Goal: Register for event/course: Sign up to attend an event or enroll in a course

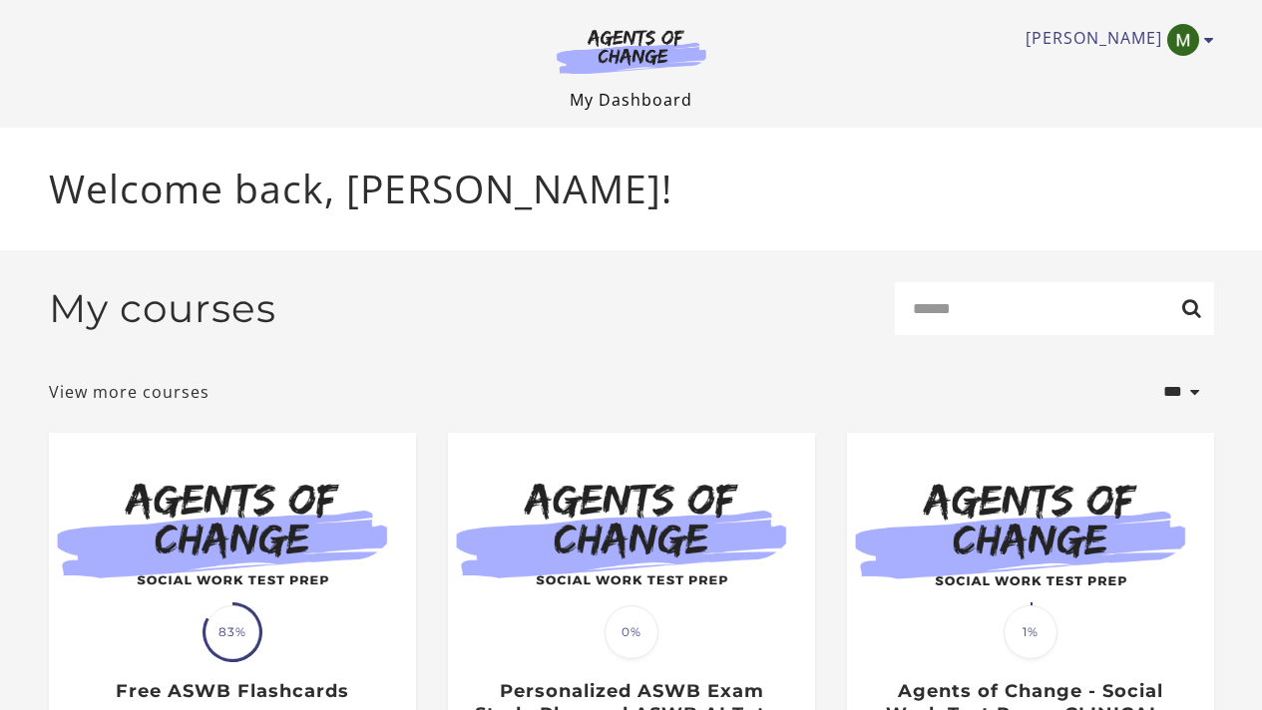
click at [611, 96] on link "My Dashboard" at bounding box center [631, 100] width 123 height 22
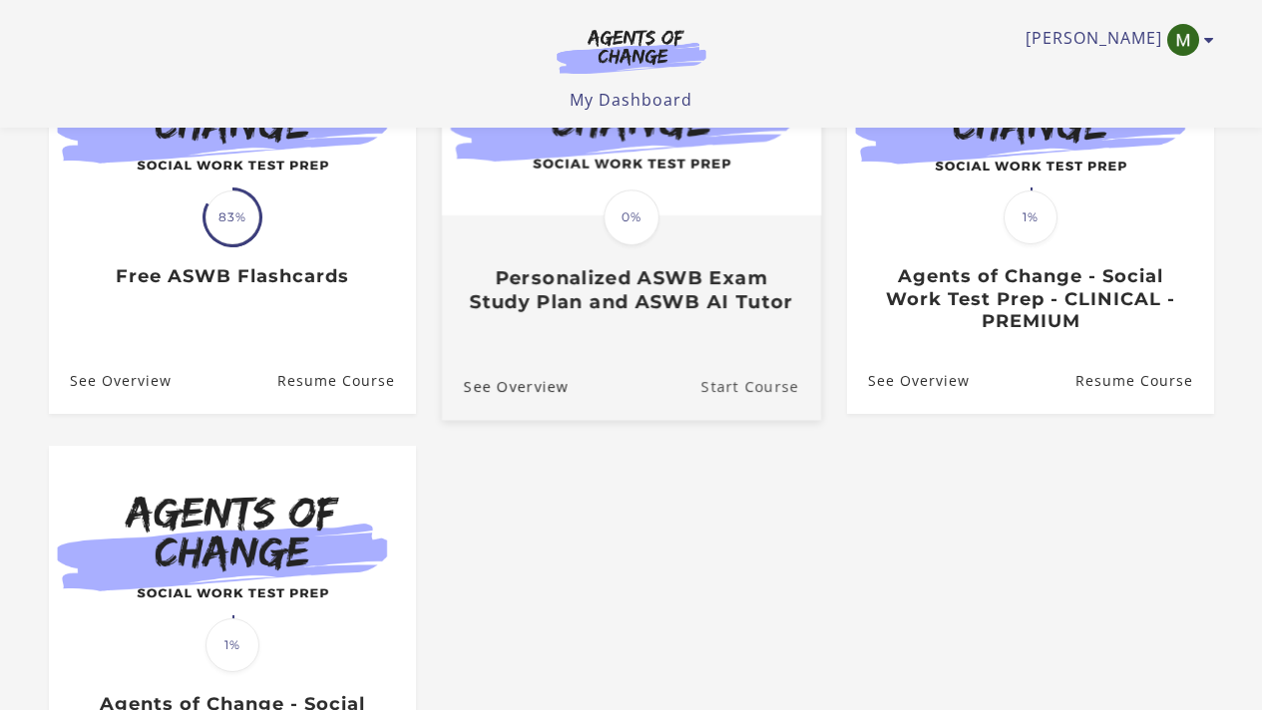
scroll to position [613, 0]
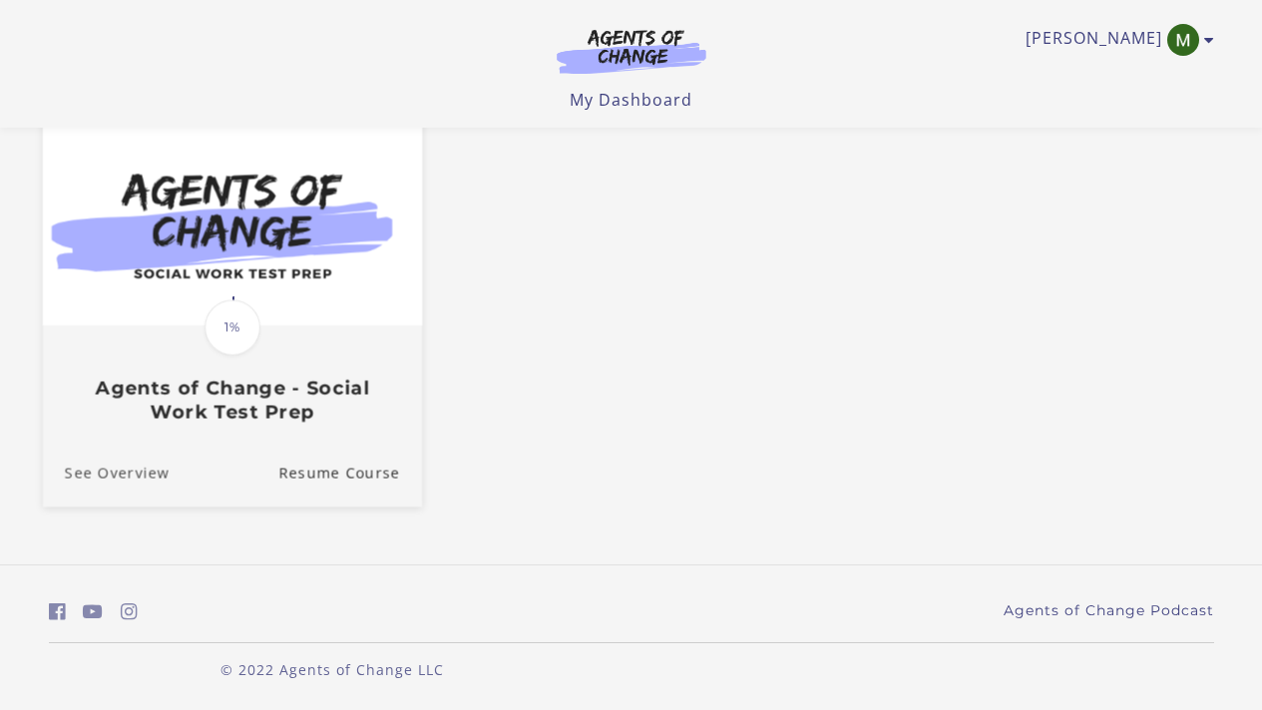
click at [157, 476] on link "See Overview" at bounding box center [105, 473] width 127 height 67
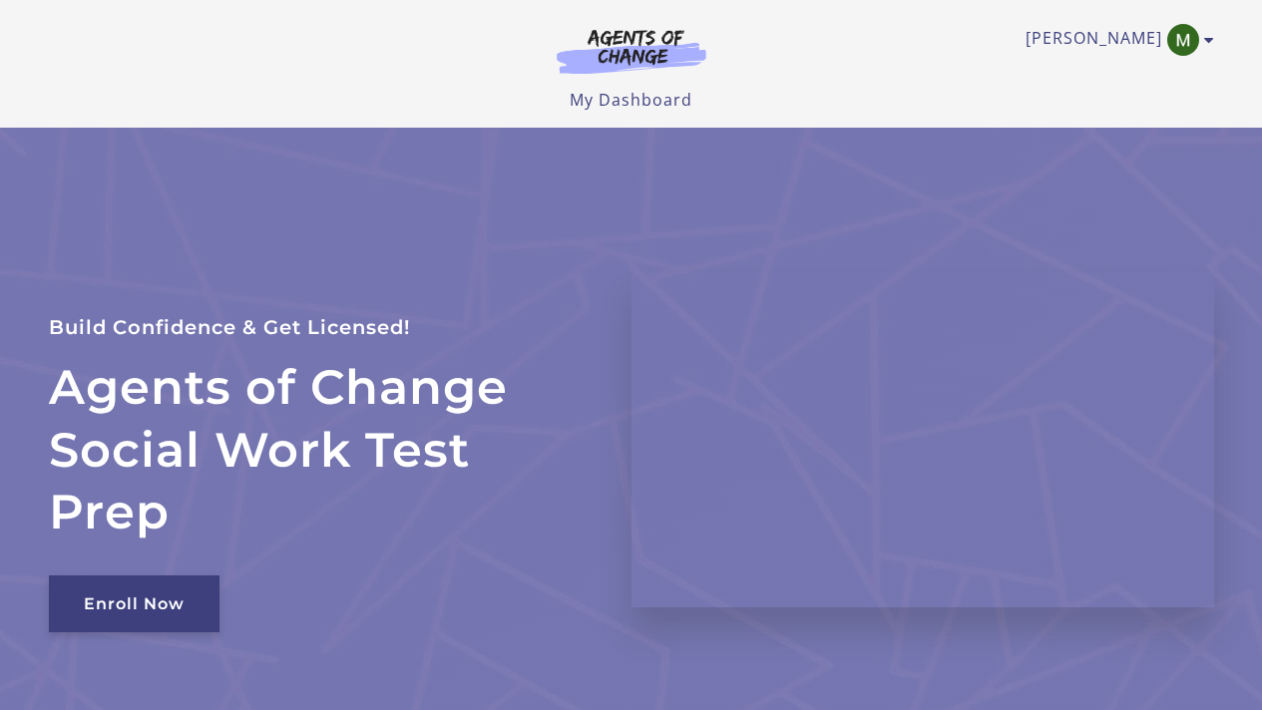
click at [158, 606] on link "Enroll Now" at bounding box center [134, 604] width 171 height 57
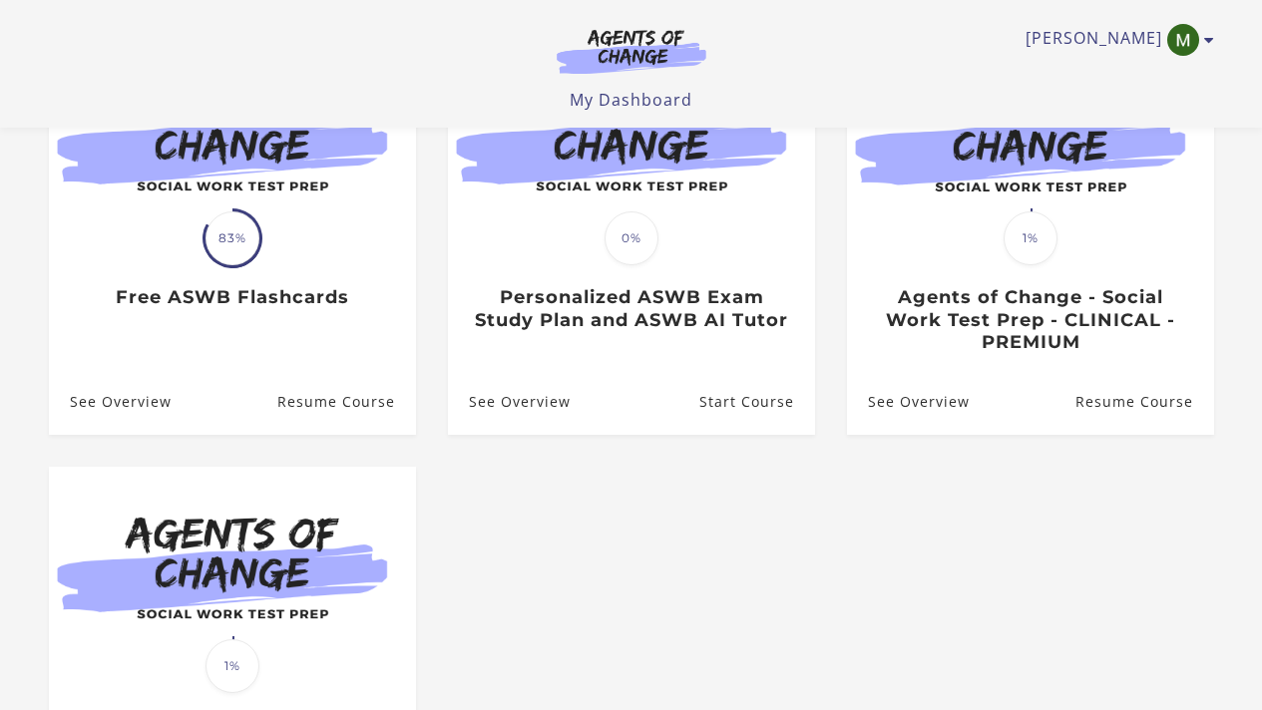
scroll to position [236, 0]
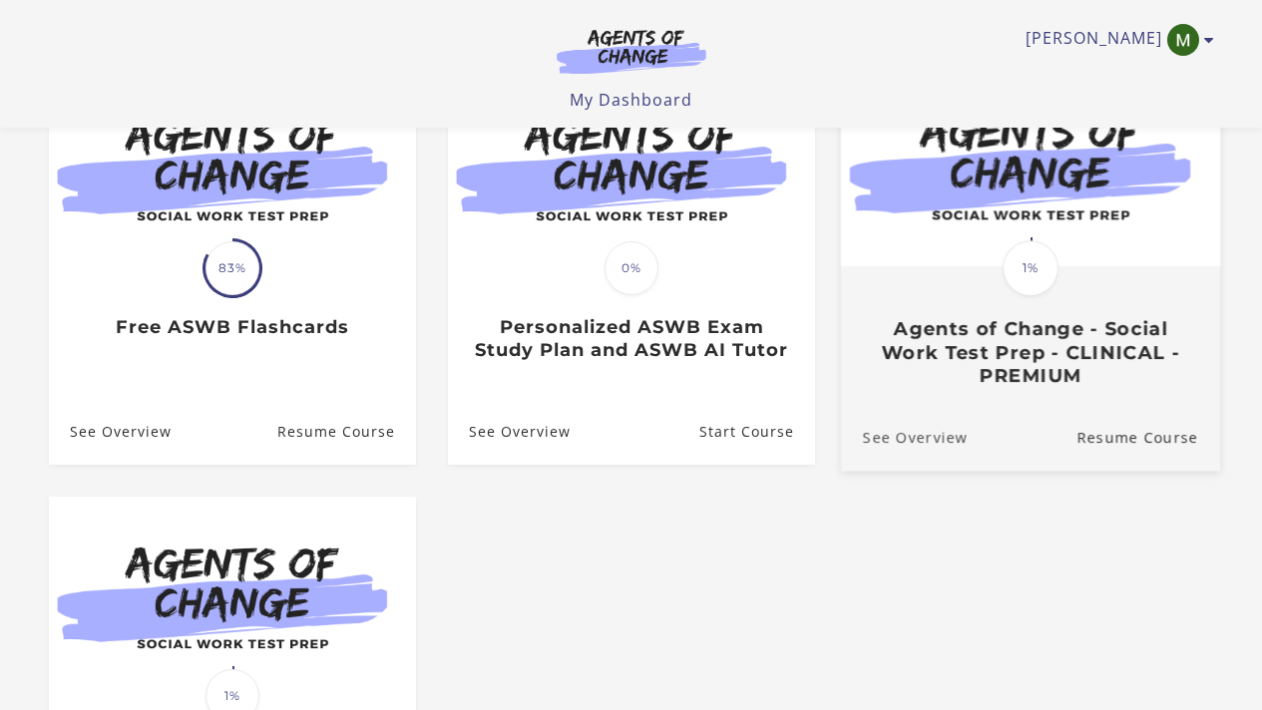
click at [926, 446] on link "See Overview" at bounding box center [903, 437] width 127 height 67
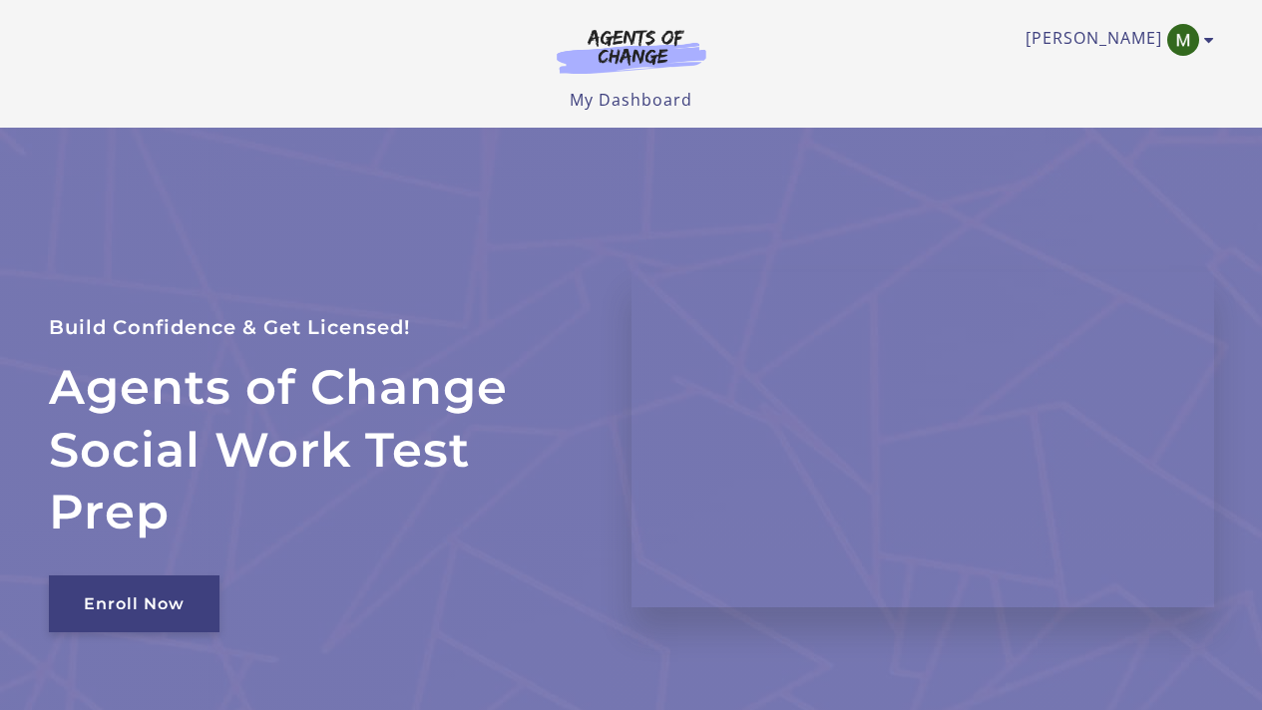
click at [149, 592] on link "Enroll Now" at bounding box center [134, 604] width 171 height 57
